Goal: Task Accomplishment & Management: Complete application form

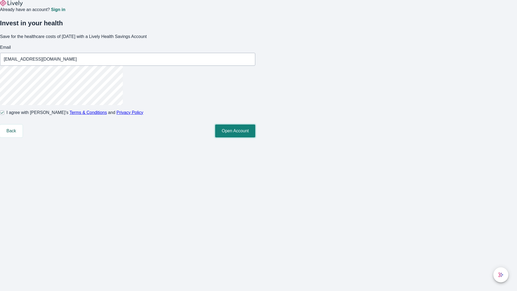
click at [255, 137] on button "Open Account" at bounding box center [235, 130] width 40 height 13
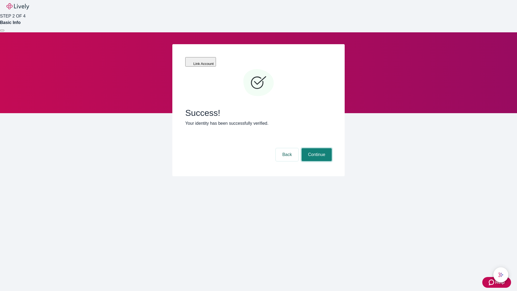
click at [316, 148] on button "Continue" at bounding box center [317, 154] width 30 height 13
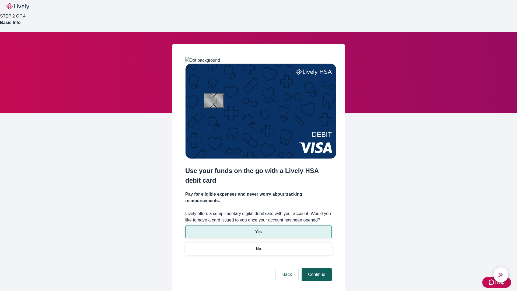
click at [258, 246] on p "No" at bounding box center [258, 249] width 5 height 6
click at [316, 268] on button "Continue" at bounding box center [317, 274] width 30 height 13
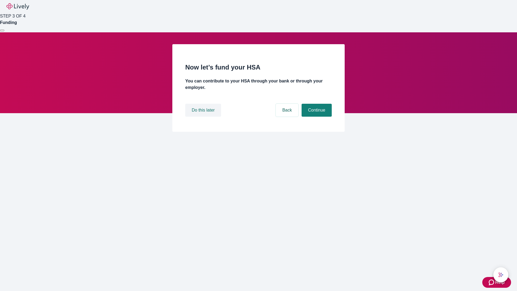
click at [204, 117] on button "Do this later" at bounding box center [203, 110] width 36 height 13
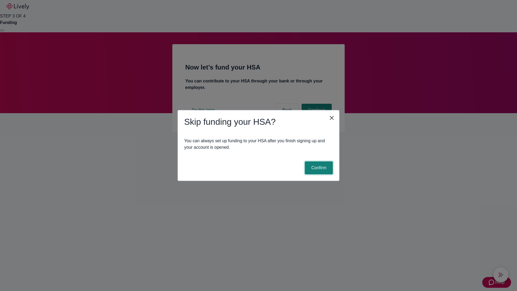
click at [318, 168] on button "Confirm" at bounding box center [319, 167] width 28 height 13
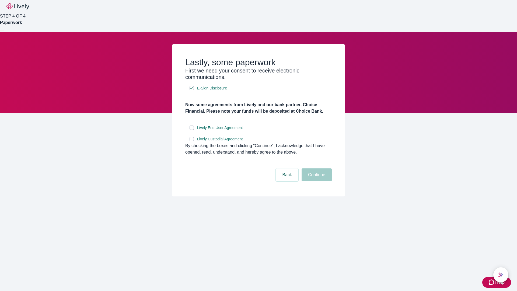
click at [192, 130] on input "Lively End User Agreement" at bounding box center [192, 128] width 4 height 4
checkbox input "true"
click at [192, 141] on input "Lively Custodial Agreement" at bounding box center [192, 139] width 4 height 4
checkbox input "true"
click at [316, 181] on button "Continue" at bounding box center [317, 174] width 30 height 13
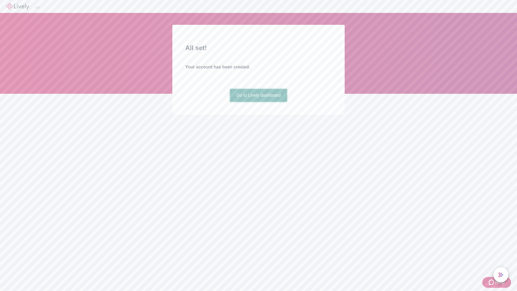
click at [258, 102] on link "Go to Lively dashboard" at bounding box center [258, 95] width 57 height 13
